Goal: Use online tool/utility: Utilize a website feature to perform a specific function

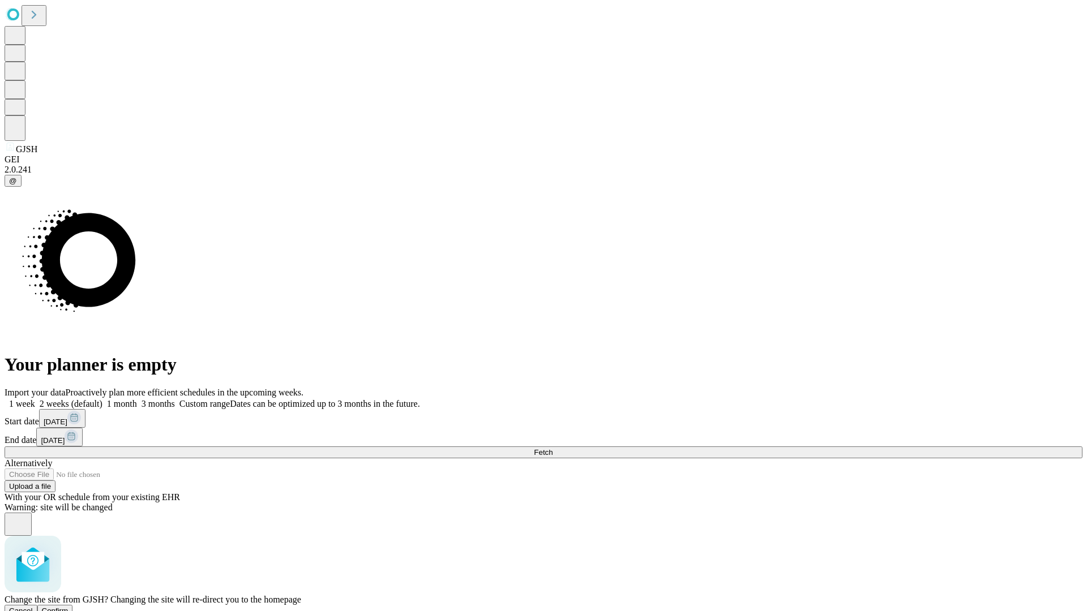
click at [68, 607] on span "Confirm" at bounding box center [55, 611] width 27 height 8
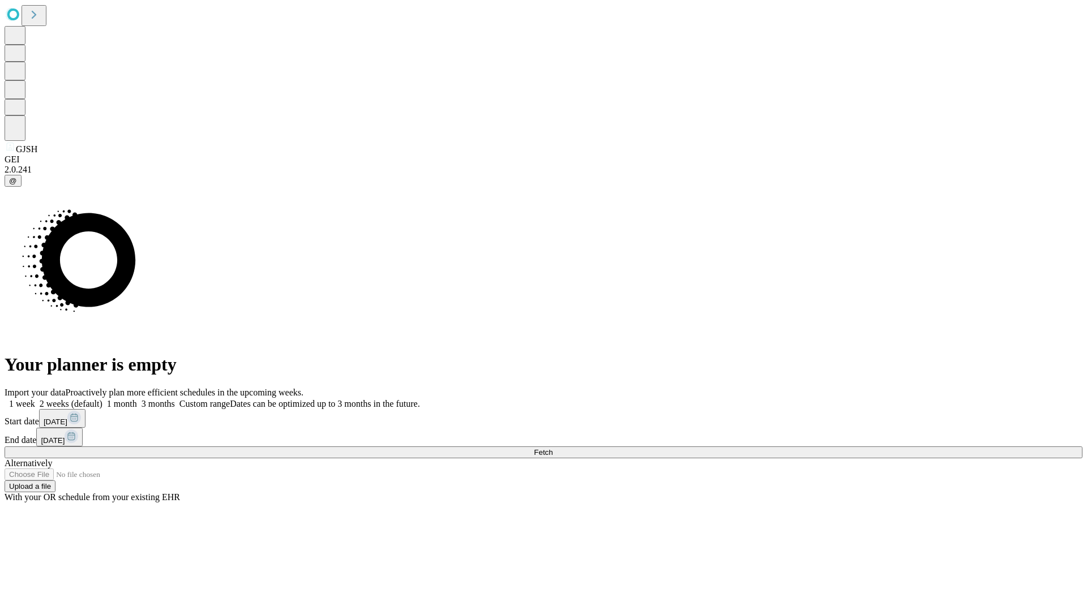
click at [137, 399] on label "1 month" at bounding box center [119, 404] width 35 height 10
click at [552, 448] on span "Fetch" at bounding box center [543, 452] width 19 height 8
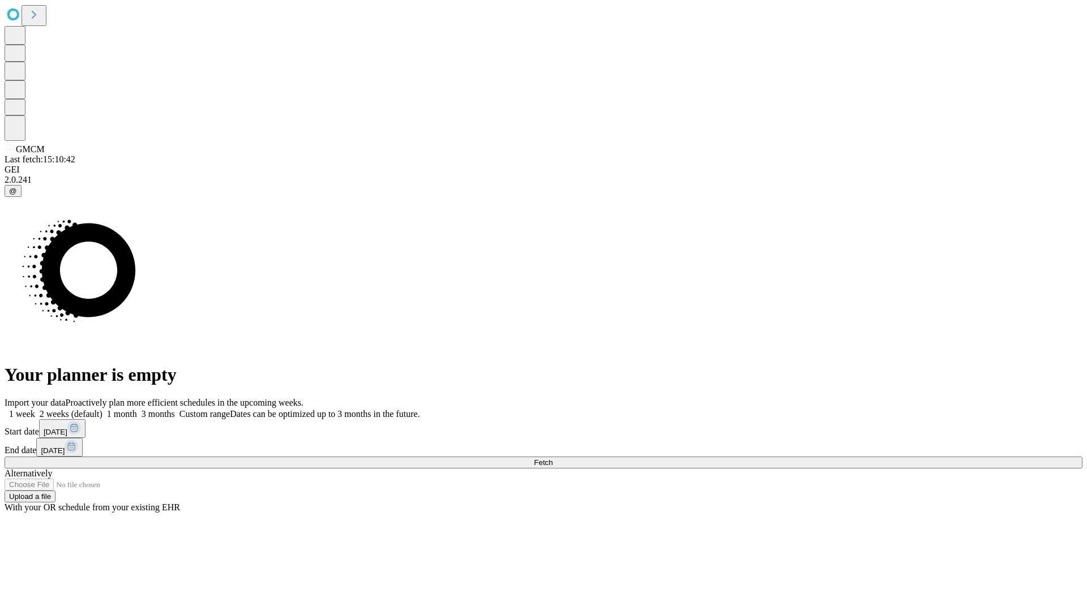
click at [137, 409] on label "1 month" at bounding box center [119, 414] width 35 height 10
click at [552, 458] on span "Fetch" at bounding box center [543, 462] width 19 height 8
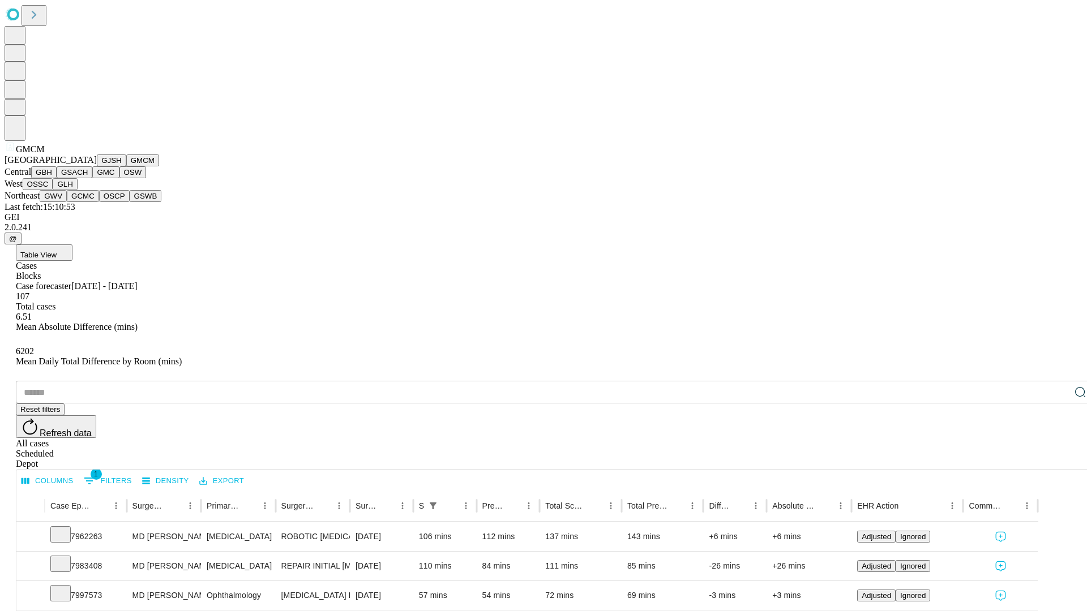
click at [57, 178] on button "GBH" at bounding box center [43, 172] width 25 height 12
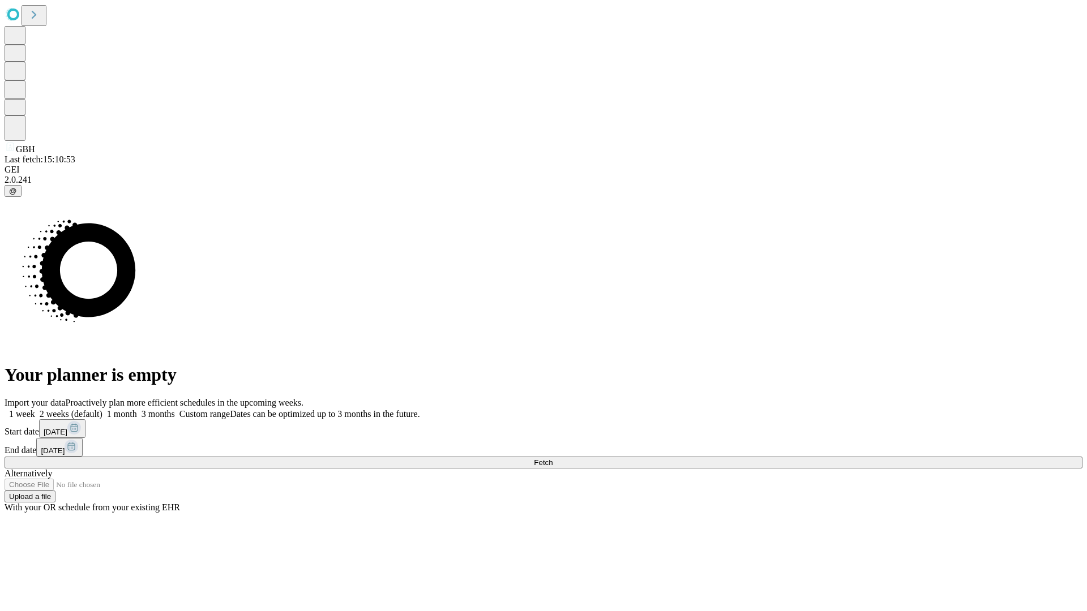
click at [137, 409] on label "1 month" at bounding box center [119, 414] width 35 height 10
click at [552, 458] on span "Fetch" at bounding box center [543, 462] width 19 height 8
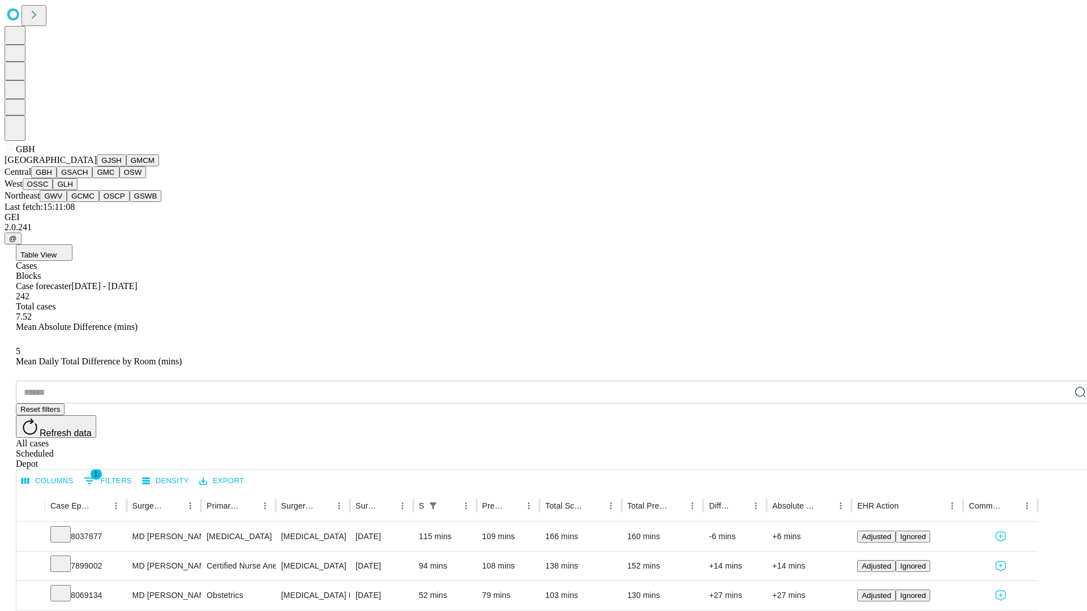
click at [88, 178] on button "GSACH" at bounding box center [75, 172] width 36 height 12
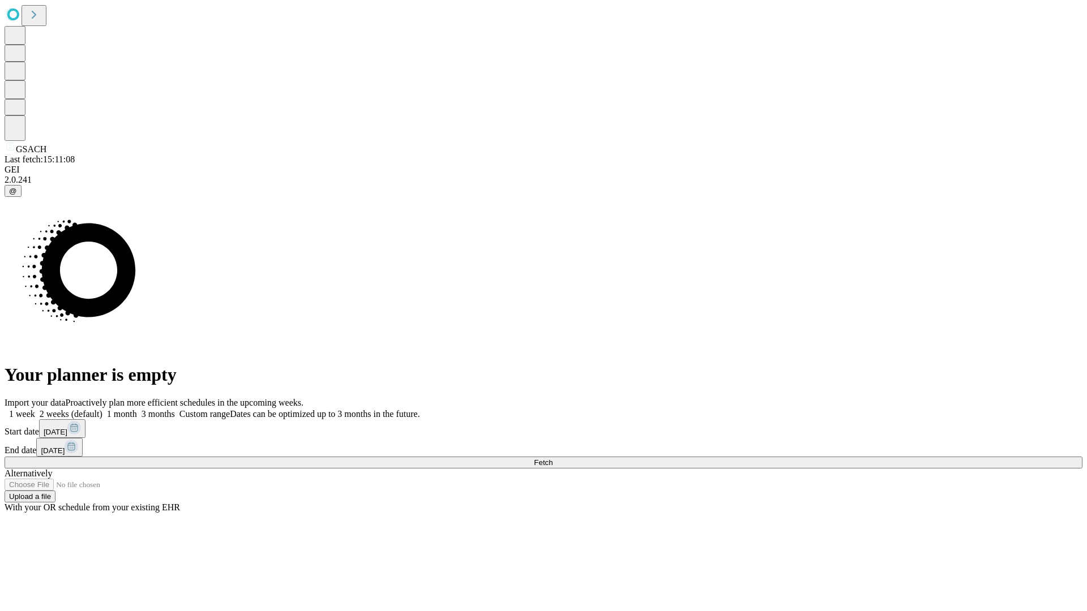
click at [137, 409] on label "1 month" at bounding box center [119, 414] width 35 height 10
click at [552, 458] on span "Fetch" at bounding box center [543, 462] width 19 height 8
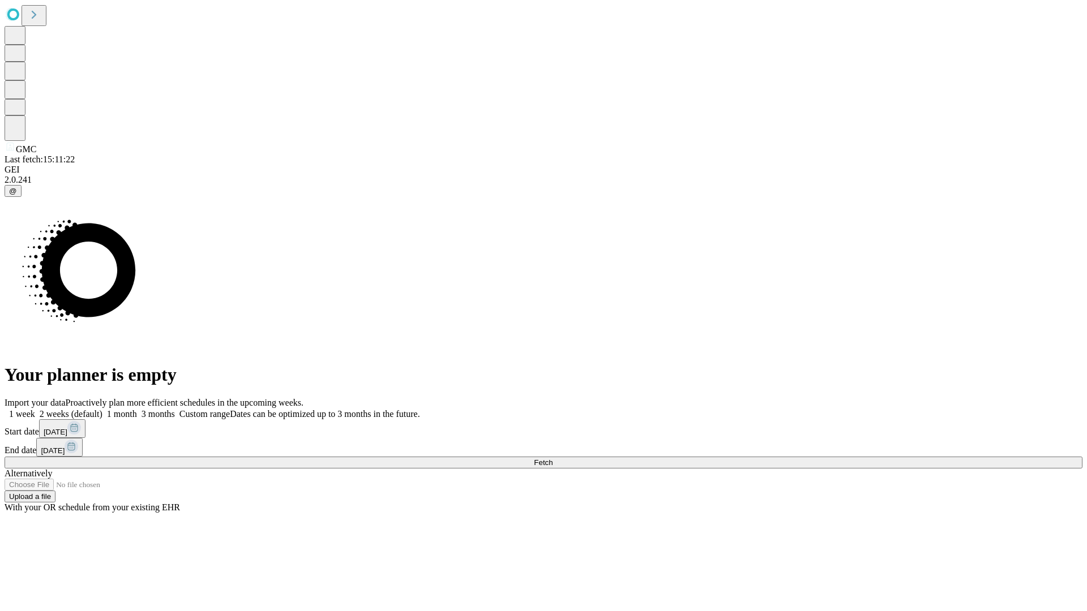
click at [552, 458] on span "Fetch" at bounding box center [543, 462] width 19 height 8
click at [137, 409] on label "1 month" at bounding box center [119, 414] width 35 height 10
click at [552, 458] on span "Fetch" at bounding box center [543, 462] width 19 height 8
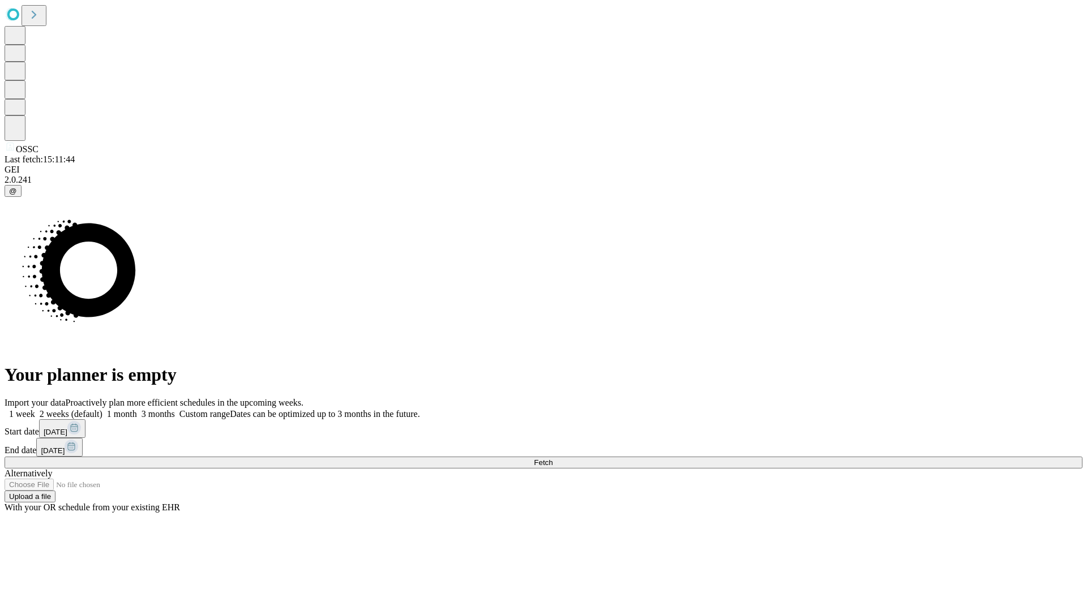
click at [137, 409] on label "1 month" at bounding box center [119, 414] width 35 height 10
click at [552, 458] on span "Fetch" at bounding box center [543, 462] width 19 height 8
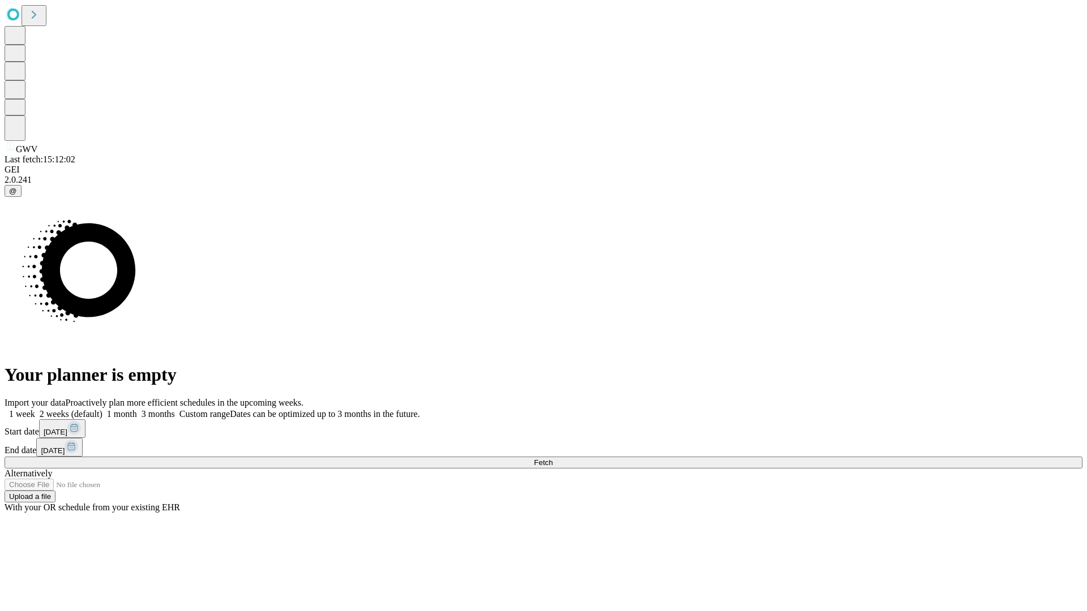
click at [137, 409] on label "1 month" at bounding box center [119, 414] width 35 height 10
click at [552, 458] on span "Fetch" at bounding box center [543, 462] width 19 height 8
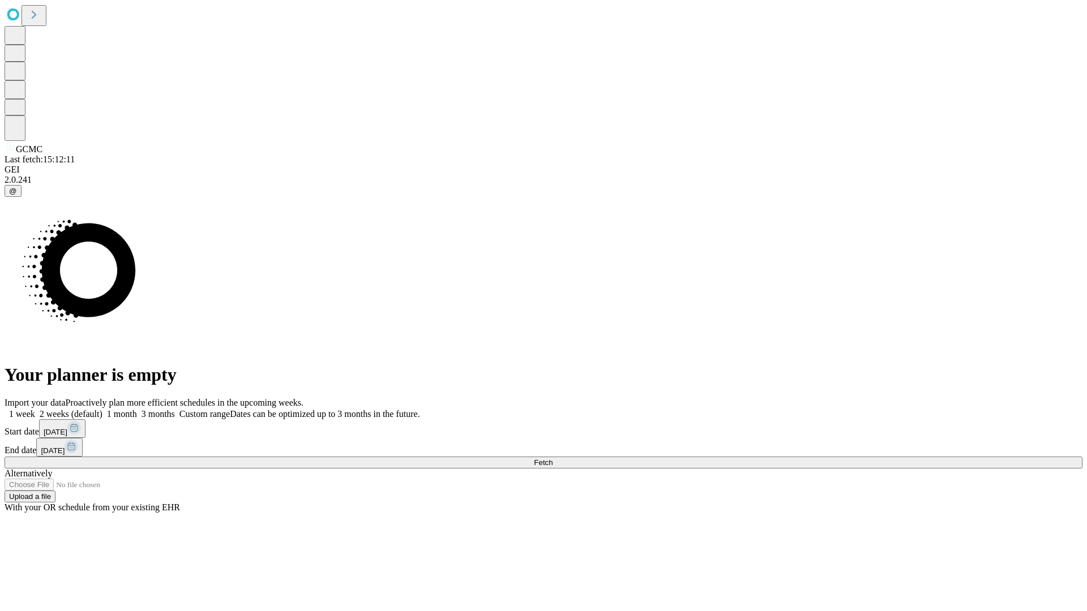
click at [552, 458] on span "Fetch" at bounding box center [543, 462] width 19 height 8
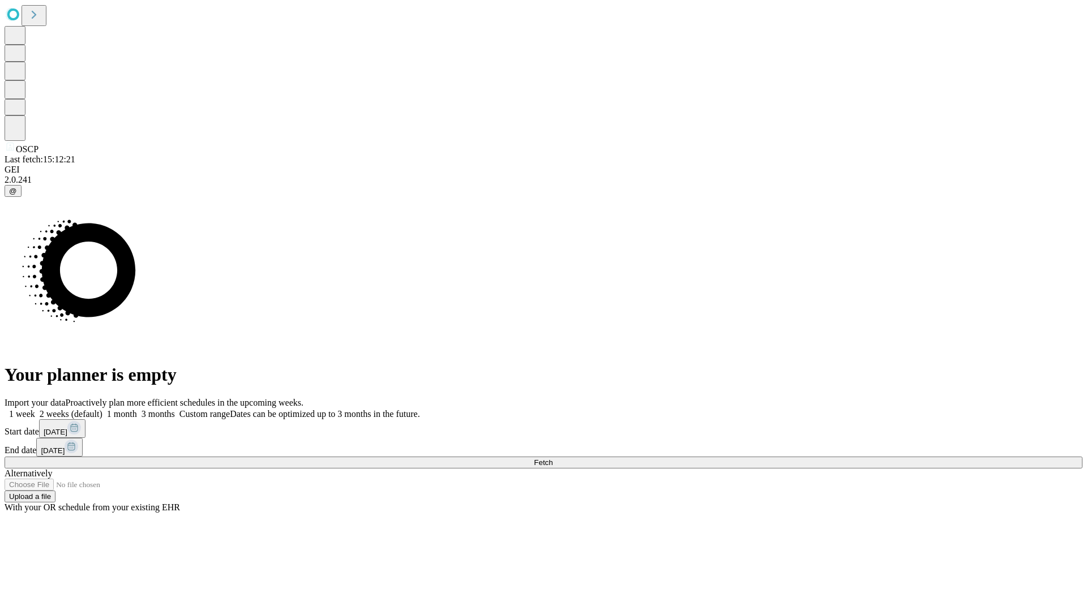
click at [137, 409] on label "1 month" at bounding box center [119, 414] width 35 height 10
click at [552, 458] on span "Fetch" at bounding box center [543, 462] width 19 height 8
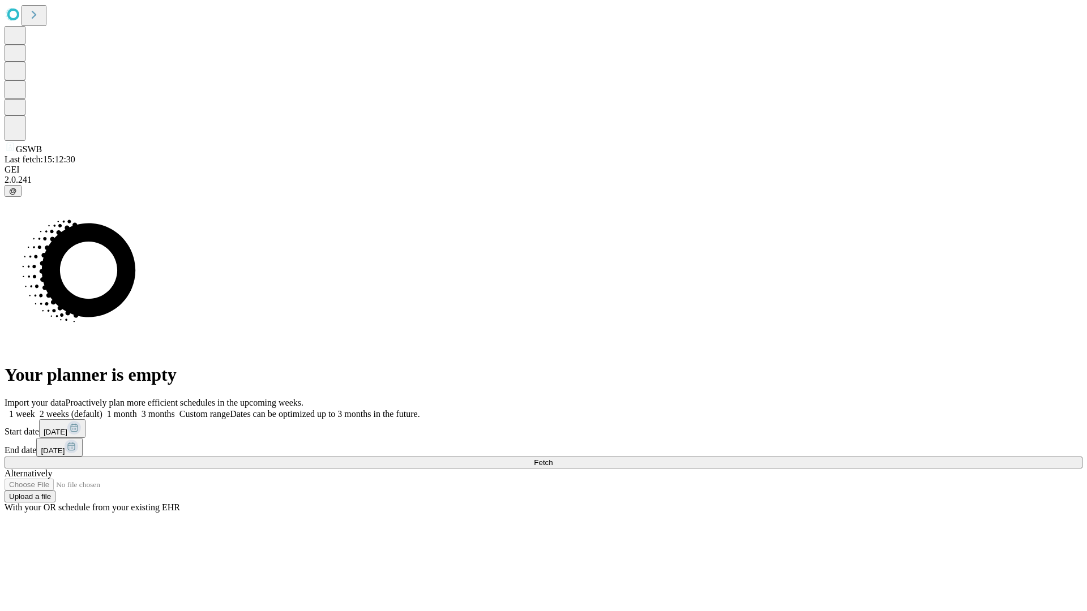
click at [137, 409] on label "1 month" at bounding box center [119, 414] width 35 height 10
click at [552, 458] on span "Fetch" at bounding box center [543, 462] width 19 height 8
